Goal: Check status: Verify the current state of an ongoing process or item

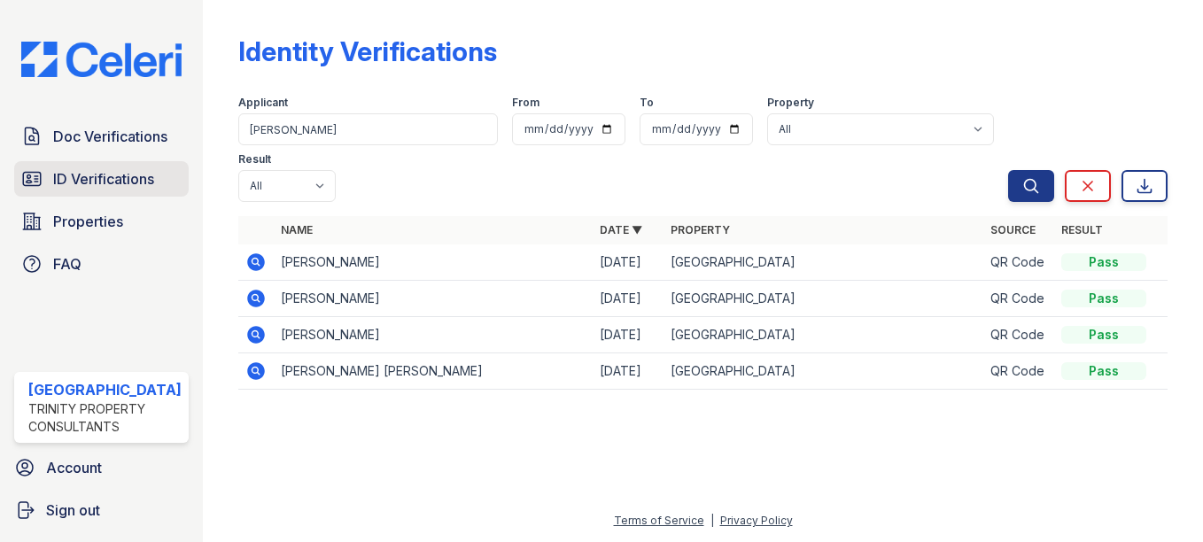
drag, startPoint x: 0, startPoint y: 0, endPoint x: 131, endPoint y: 166, distance: 211.3
click at [131, 166] on link "ID Verifications" at bounding box center [101, 178] width 175 height 35
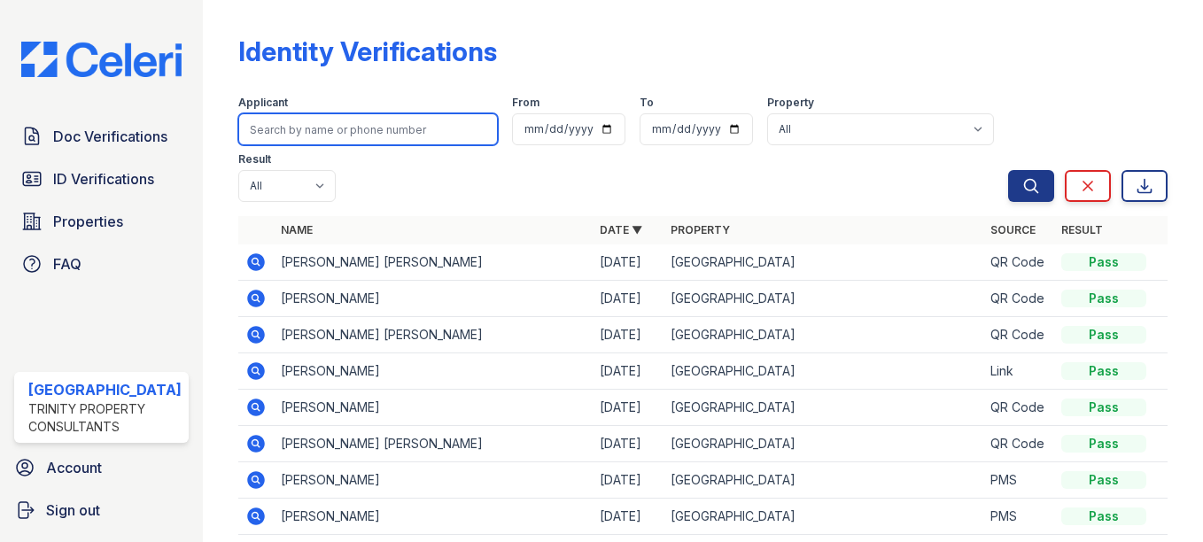
click at [369, 136] on input "search" at bounding box center [368, 129] width 260 height 32
type input "ning"
click at [1008, 170] on button "Search" at bounding box center [1031, 186] width 46 height 32
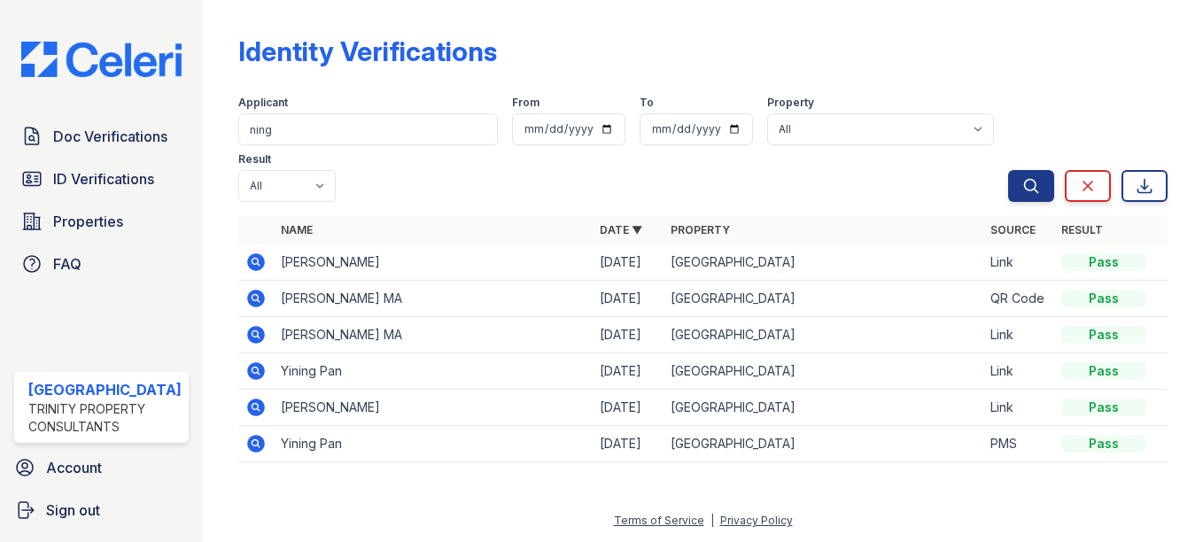
click at [253, 260] on icon at bounding box center [255, 261] width 4 height 4
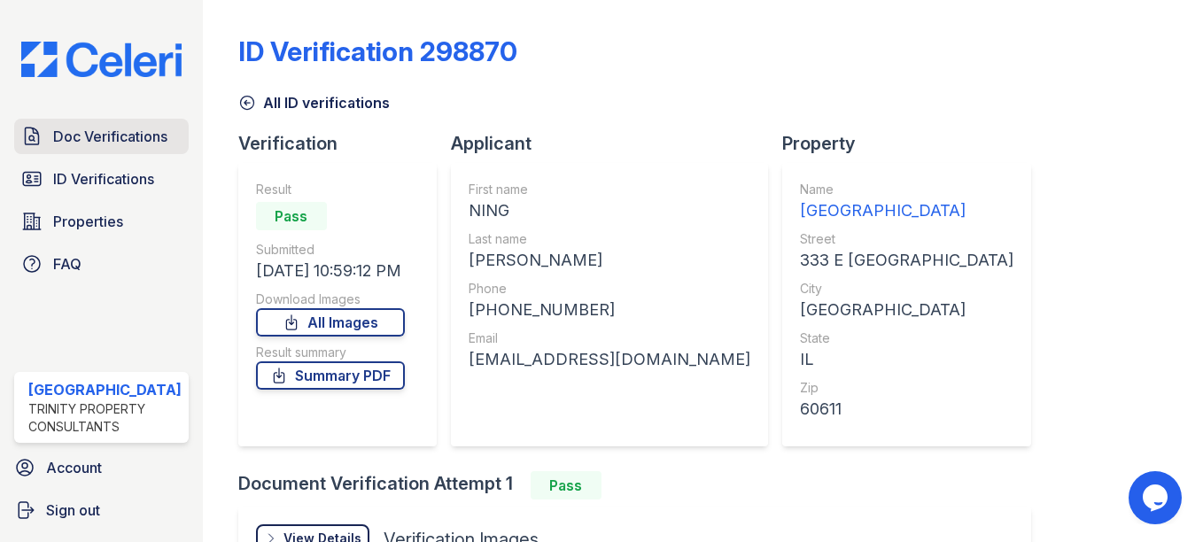
drag, startPoint x: 132, startPoint y: 117, endPoint x: 119, endPoint y: 141, distance: 27.4
click at [132, 119] on div "Doc Verifications ID Verifications Properties FAQ [GEOGRAPHIC_DATA] Trinity Pro…" at bounding box center [101, 271] width 203 height 542
click at [119, 142] on span "Doc Verifications" at bounding box center [110, 136] width 114 height 21
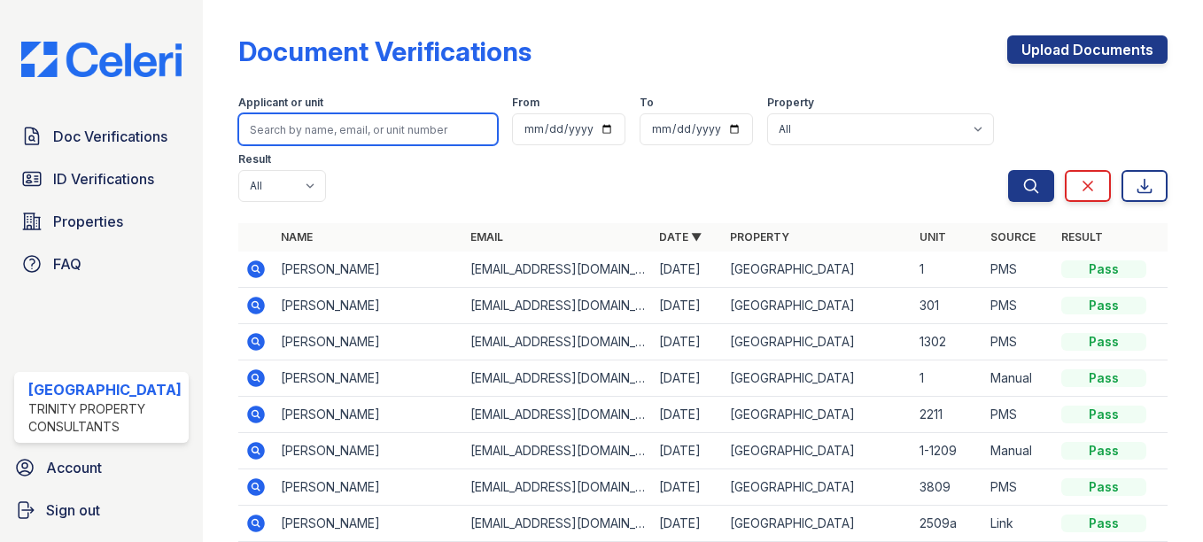
click at [337, 128] on input "search" at bounding box center [368, 129] width 260 height 32
type input "manquen"
click at [1008, 170] on button "Search" at bounding box center [1031, 186] width 46 height 32
